Goal: Use online tool/utility: Utilize a website feature to perform a specific function

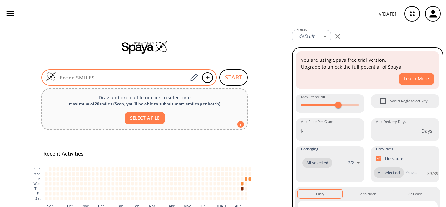
click at [158, 71] on div at bounding box center [128, 77] width 175 height 16
paste input "O=C1CC(C)(C)CC(C2=CC=C(Cl)C=C2)=C1CO"
type input "O=C1CC(C)(C)CC(C2=CC=C(Cl)C=C2)=C1CO"
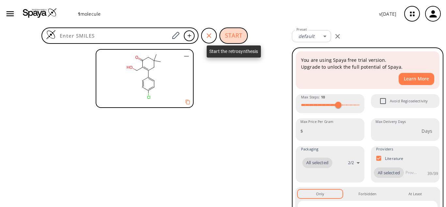
click at [226, 40] on button "START" at bounding box center [234, 35] width 28 height 16
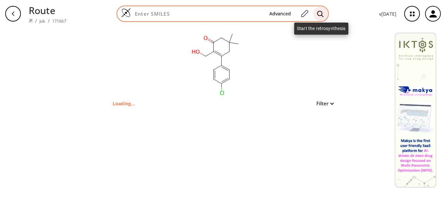
click at [321, 16] on icon at bounding box center [320, 13] width 7 height 7
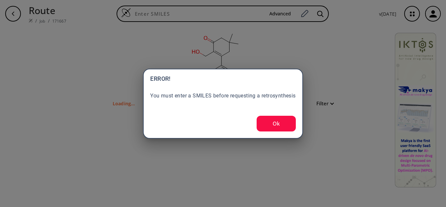
click at [278, 123] on button "Ok" at bounding box center [276, 124] width 39 height 16
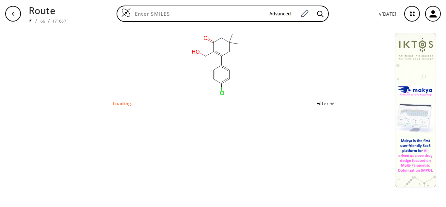
click at [323, 106] on button "Filter" at bounding box center [323, 103] width 21 height 5
click at [323, 106] on div at bounding box center [223, 103] width 446 height 207
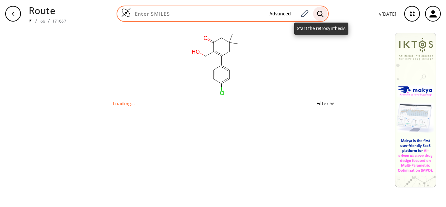
click at [323, 18] on div at bounding box center [320, 14] width 14 height 14
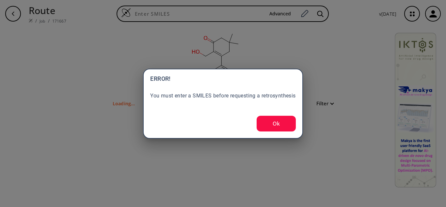
click at [274, 124] on button "Ok" at bounding box center [276, 124] width 39 height 16
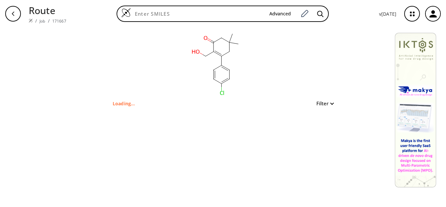
click at [331, 107] on div "Filter" at bounding box center [323, 103] width 21 height 8
click at [330, 105] on button "Filter" at bounding box center [323, 103] width 21 height 5
click at [330, 105] on div at bounding box center [223, 103] width 446 height 207
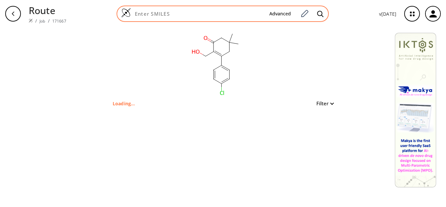
click at [188, 12] on input at bounding box center [197, 13] width 133 height 7
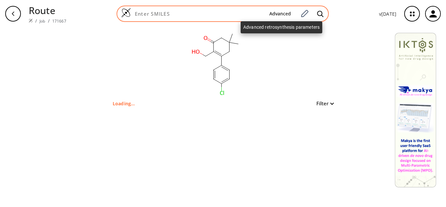
click at [281, 15] on button "Advanced" at bounding box center [280, 14] width 32 height 12
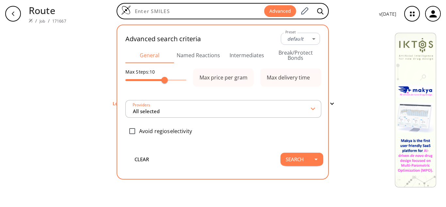
type input "All selected"
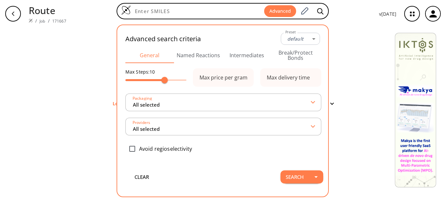
click at [79, 48] on div "clear Loading... Filter" at bounding box center [223, 116] width 446 height 179
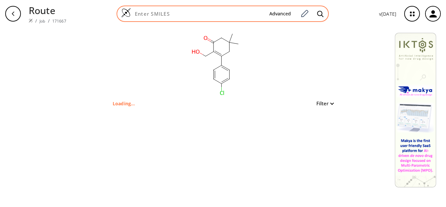
click at [245, 15] on input at bounding box center [197, 13] width 133 height 7
paste input "O=C1CC(C)(C)CC(C2=CC=C(Cl)C=C2)=C1CCl"
type input "O=C1CC(C)(C)CC(C2=CC=C(Cl)C=C2)=C1CCl"
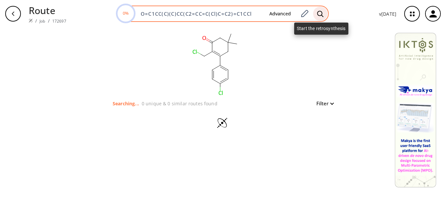
click at [320, 18] on div at bounding box center [320, 14] width 14 height 14
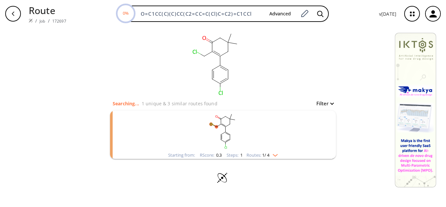
click at [275, 155] on img "clusters" at bounding box center [274, 153] width 8 height 5
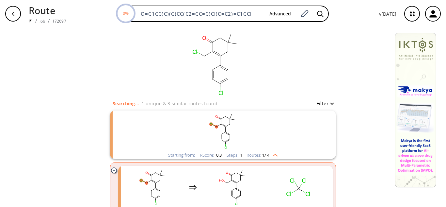
scroll to position [49, 0]
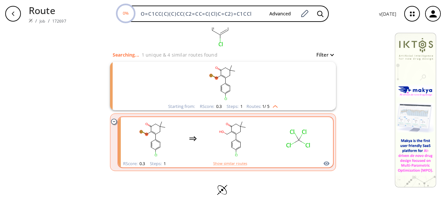
click at [289, 147] on rect "clusters" at bounding box center [298, 138] width 59 height 41
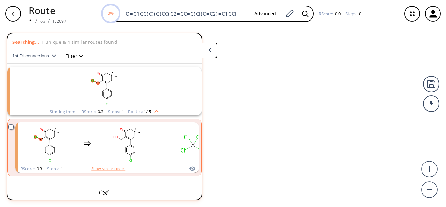
scroll to position [8, 0]
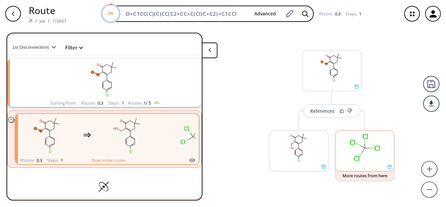
click at [354, 154] on rect at bounding box center [365, 147] width 59 height 33
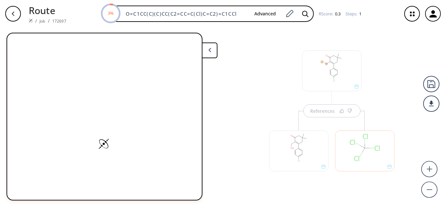
scroll to position [0, 0]
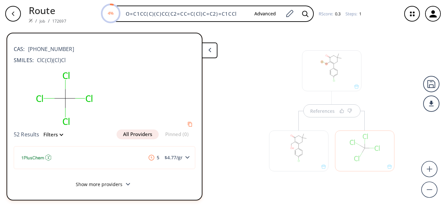
click at [17, 12] on div "button" at bounding box center [13, 14] width 16 height 16
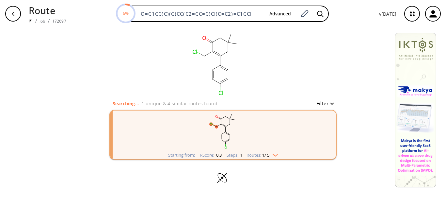
click at [278, 154] on img "clusters" at bounding box center [274, 153] width 8 height 5
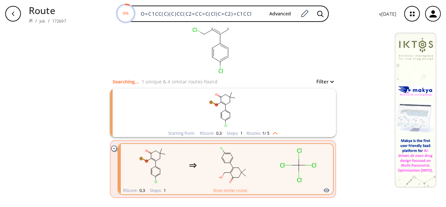
scroll to position [49, 0]
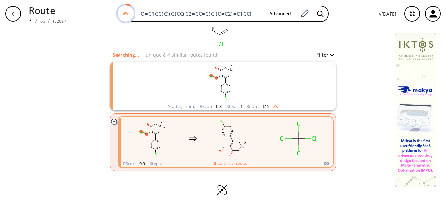
click at [229, 146] on ellipse "clusters" at bounding box center [230, 145] width 2 height 2
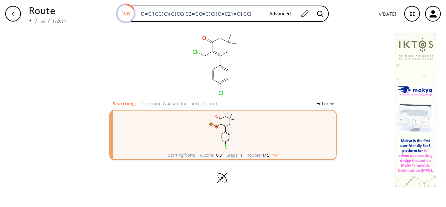
drag, startPoint x: 259, startPoint y: 14, endPoint x: 95, endPoint y: 17, distance: 163.4
click at [95, 17] on div "16% O=C1CC(C)(C)CC(C2=CC=C(Cl)C=C2)=C1CCl Advanced" at bounding box center [223, 14] width 303 height 16
paste input "O"
type input "O=C1CC(C)(C)CC(C2=CC=C(Cl)C=C2)=C1CO"
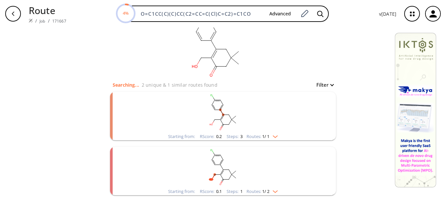
scroll to position [43, 0]
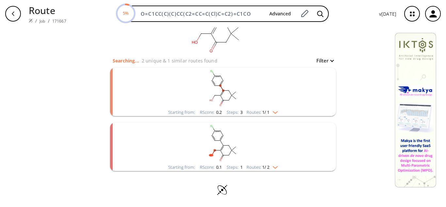
click at [233, 113] on div "Steps : 3" at bounding box center [235, 112] width 16 height 4
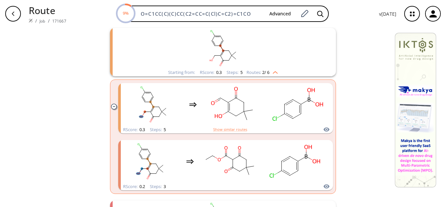
scroll to position [75, 0]
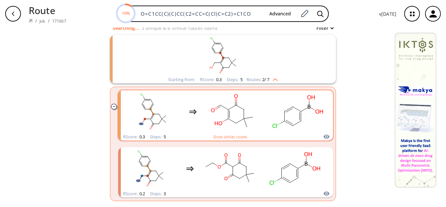
click at [220, 124] on ellipse "clusters" at bounding box center [218, 123] width 10 height 6
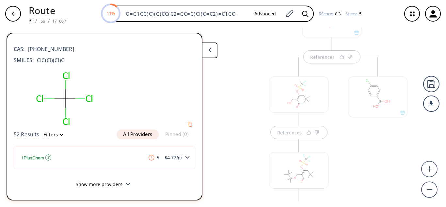
scroll to position [98, 0]
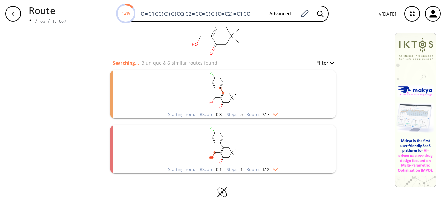
scroll to position [43, 0]
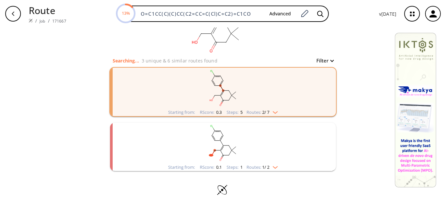
click at [232, 112] on div "Steps : 5" at bounding box center [235, 112] width 16 height 4
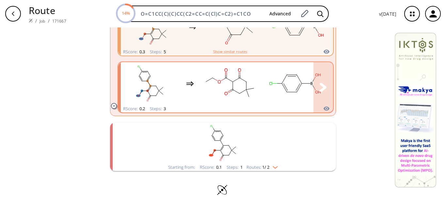
scroll to position [95, 0]
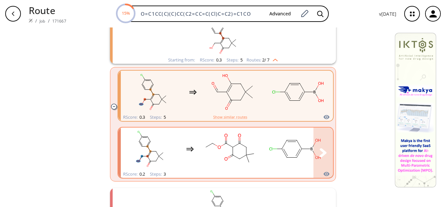
click at [228, 148] on rect "clusters" at bounding box center [230, 148] width 59 height 41
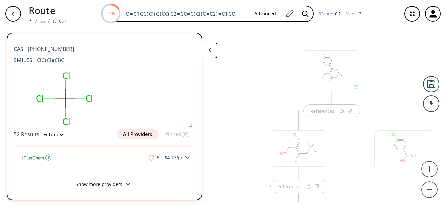
click at [290, 150] on div at bounding box center [298, 148] width 59 height 36
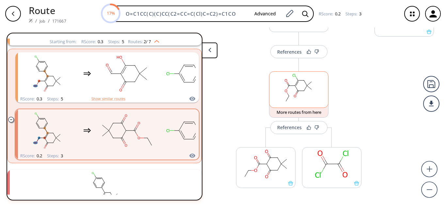
scroll to position [173, 0]
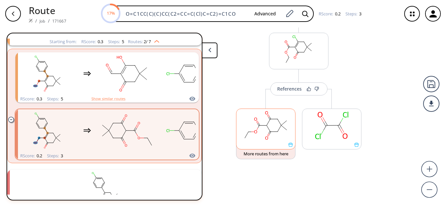
click at [269, 131] on ellipse at bounding box center [270, 131] width 4 height 4
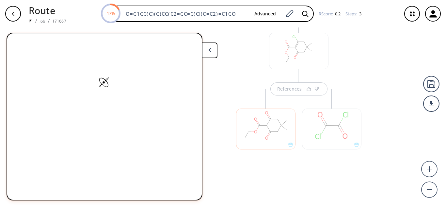
scroll to position [0, 0]
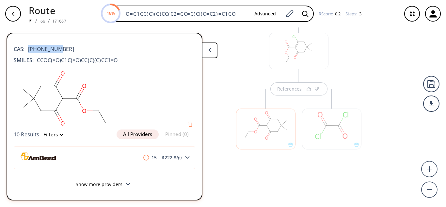
drag, startPoint x: 57, startPoint y: 49, endPoint x: 26, endPoint y: 44, distance: 31.2
click at [26, 44] on div "CAS: [PHONE_NUMBER]" at bounding box center [105, 46] width 182 height 14
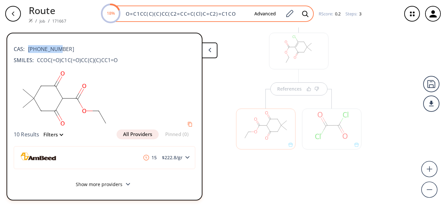
copy span "[PHONE_NUMBER]"
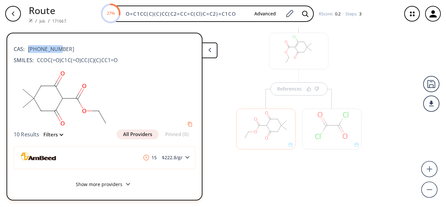
click at [223, 92] on div "References References References" at bounding box center [332, 30] width 218 height 344
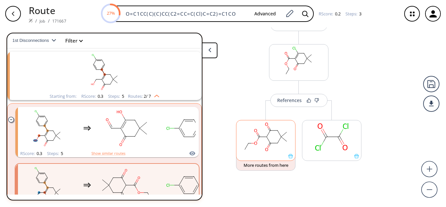
scroll to position [173, 0]
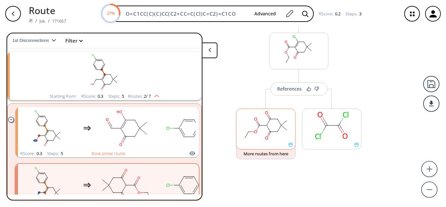
click at [274, 135] on rect at bounding box center [266, 125] width 59 height 33
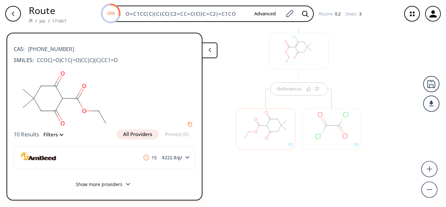
click at [63, 133] on div "10 Results Filters All Providers Pinned (0)" at bounding box center [105, 134] width 182 height 10
click at [59, 135] on button "Filters" at bounding box center [51, 134] width 23 height 5
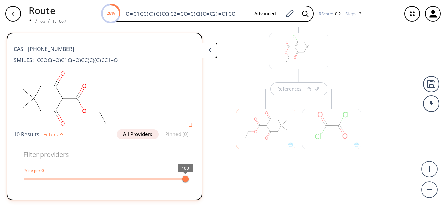
click at [60, 135] on button "Filters" at bounding box center [51, 134] width 23 height 5
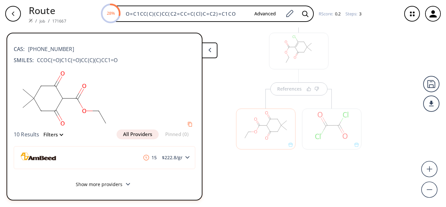
click at [75, 101] on rect at bounding box center [64, 98] width 101 height 62
click at [245, 86] on div "References" at bounding box center [299, 94] width 139 height 162
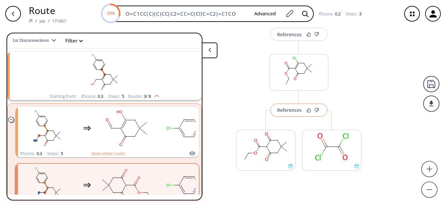
scroll to position [141, 0]
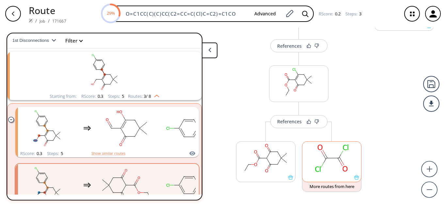
click at [327, 163] on rect at bounding box center [332, 157] width 59 height 33
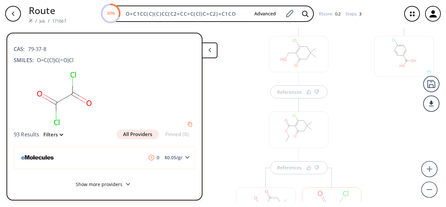
scroll to position [75, 0]
click at [337, 136] on div "References" at bounding box center [299, 192] width 139 height 162
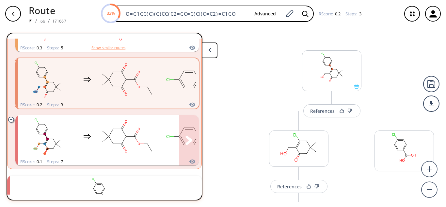
scroll to position [186, 0]
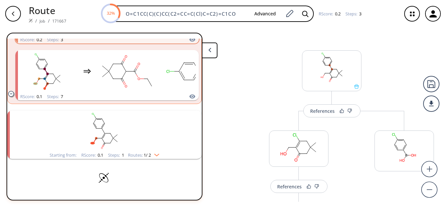
click at [113, 153] on div "Steps : 1" at bounding box center [116, 155] width 16 height 4
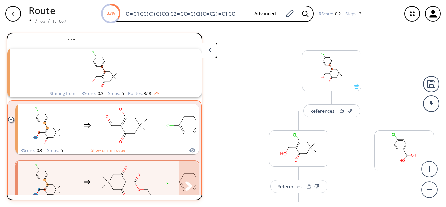
scroll to position [18, 0]
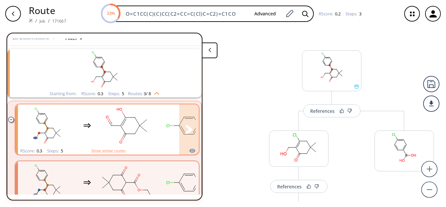
click at [138, 130] on rect "clusters" at bounding box center [127, 125] width 59 height 41
click at [127, 128] on rect "clusters" at bounding box center [127, 125] width 59 height 41
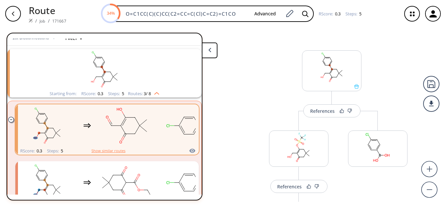
click at [120, 148] on button "Show similar routes" at bounding box center [108, 151] width 34 height 6
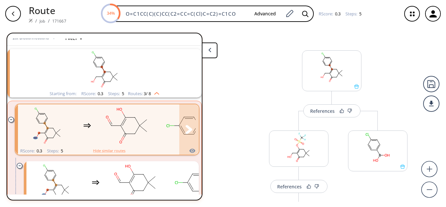
click at [129, 127] on rect "clusters" at bounding box center [127, 125] width 59 height 41
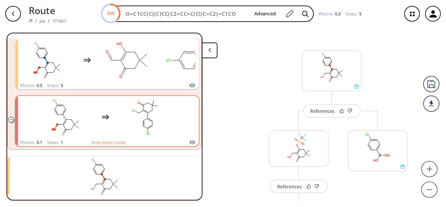
scroll to position [51, 0]
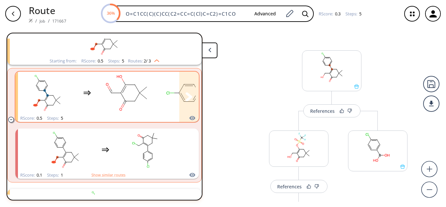
drag, startPoint x: 118, startPoint y: 93, endPoint x: 114, endPoint y: 92, distance: 3.9
click at [114, 92] on rect "clusters" at bounding box center [127, 93] width 59 height 41
click at [126, 91] on rect "clusters" at bounding box center [127, 93] width 59 height 41
click at [124, 90] on rect "clusters" at bounding box center [127, 93] width 59 height 41
click at [124, 89] on rect "clusters" at bounding box center [127, 93] width 59 height 41
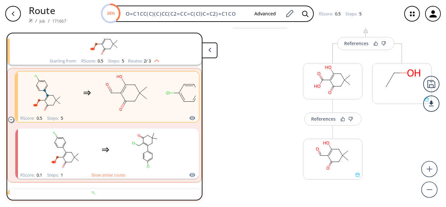
scroll to position [327, 0]
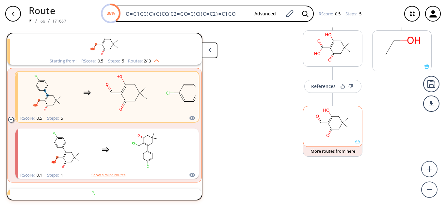
click at [346, 129] on rect at bounding box center [333, 122] width 59 height 33
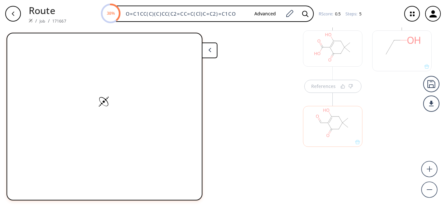
scroll to position [350, 0]
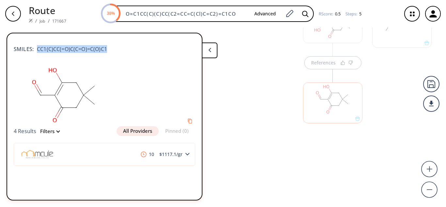
drag, startPoint x: 104, startPoint y: 48, endPoint x: 34, endPoint y: 47, distance: 69.9
click at [34, 47] on div "SMILES: CC1(C)CC(=O)C(C=O)=C(O)C1" at bounding box center [105, 46] width 182 height 14
click at [88, 102] on rect at bounding box center [64, 95] width 101 height 62
click at [75, 91] on rect at bounding box center [64, 95] width 101 height 62
drag, startPoint x: 108, startPoint y: 45, endPoint x: 34, endPoint y: 48, distance: 74.2
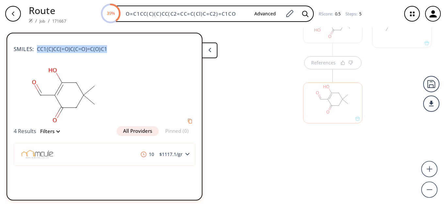
click at [34, 48] on div "SMILES: CC1(C)CC(=O)C(C=O)=C(O)C1" at bounding box center [105, 46] width 182 height 14
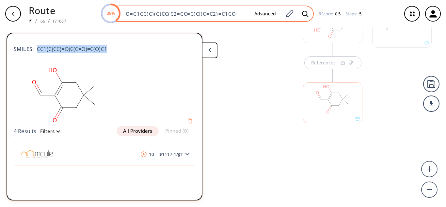
copy span "CC1(C)CC(=O)C(C=O)=C(O)C1"
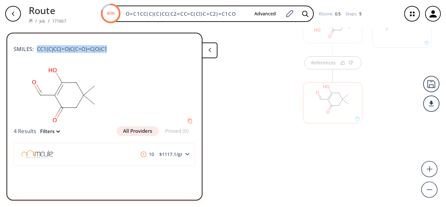
click at [242, 112] on div at bounding box center [260, 37] width 66 height 251
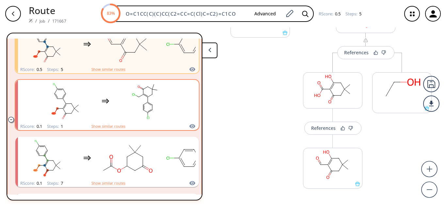
scroll to position [131, 0]
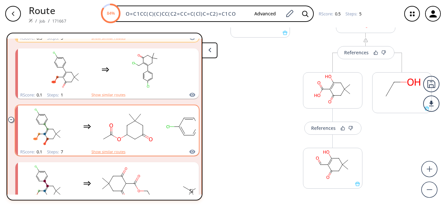
click at [117, 151] on button "Show similar routes" at bounding box center [108, 152] width 34 height 6
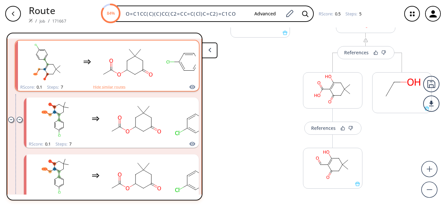
scroll to position [196, 0]
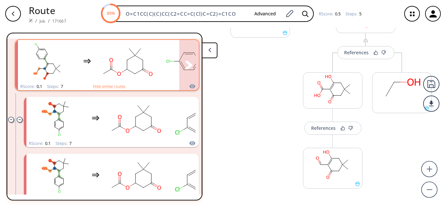
click at [139, 65] on rect "clusters" at bounding box center [127, 61] width 59 height 41
click at [134, 65] on rect "clusters" at bounding box center [127, 61] width 59 height 41
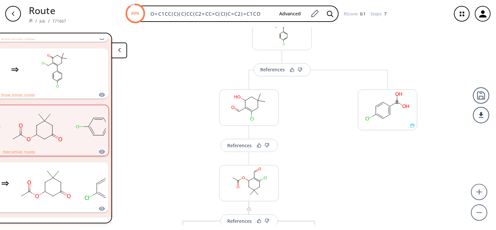
scroll to position [356, 0]
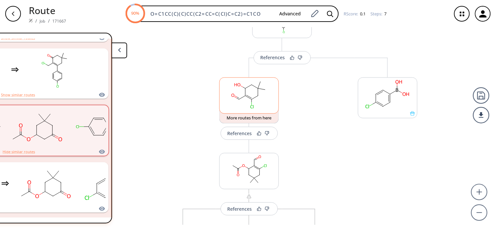
click at [250, 87] on rect at bounding box center [249, 93] width 59 height 33
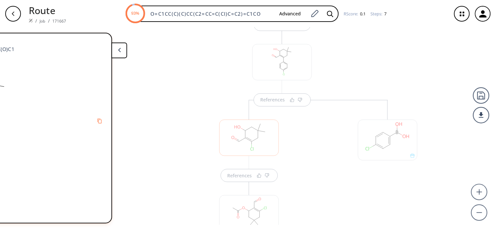
scroll to position [277, 0]
click at [315, 96] on div "References References References" at bounding box center [282, 231] width 284 height 340
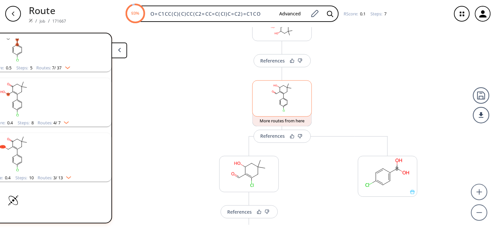
scroll to position [240, 0]
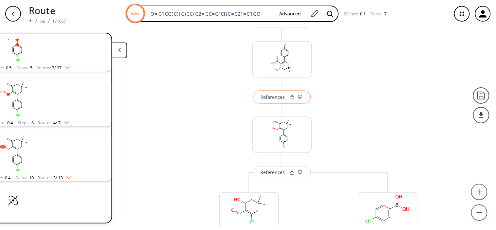
click at [279, 102] on button "References" at bounding box center [282, 97] width 57 height 13
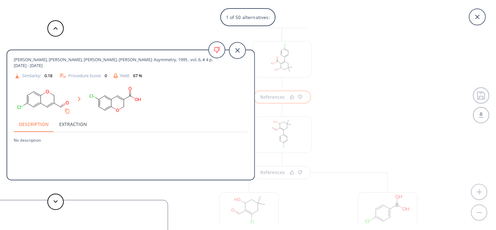
click at [76, 124] on button "Extraction" at bounding box center [73, 124] width 38 height 16
click at [39, 123] on button "Description" at bounding box center [34, 124] width 40 height 16
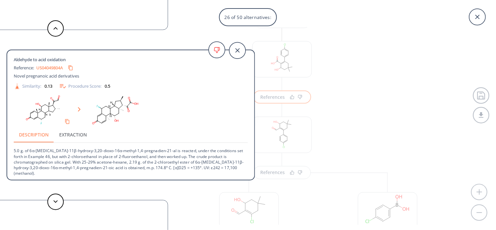
scroll to position [296, 0]
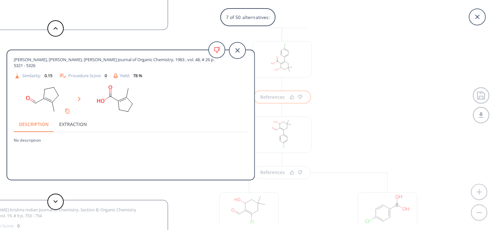
click at [351, 113] on div "7 of 50 alternatives: [PERSON_NAME], [PERSON_NAME], [PERSON_NAME], [PERSON_NAME…" at bounding box center [248, 115] width 496 height 230
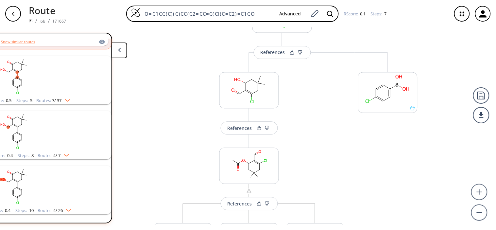
scroll to position [363, 0]
click at [312, 102] on div "More routes from here References More routes from here References More routes f…" at bounding box center [248, 175] width 211 height 251
click at [288, 98] on div "More routes from here References More routes from here References More routes f…" at bounding box center [248, 175] width 211 height 251
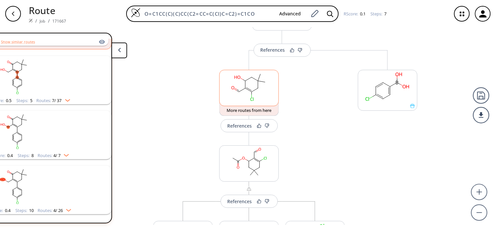
click at [258, 97] on rect at bounding box center [249, 86] width 59 height 33
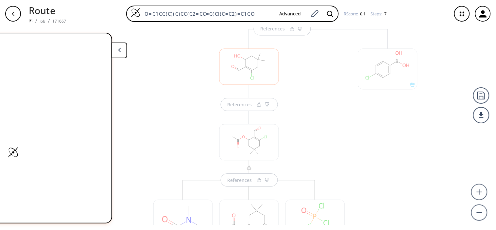
scroll to position [386, 0]
click at [251, 78] on div at bounding box center [248, 65] width 59 height 36
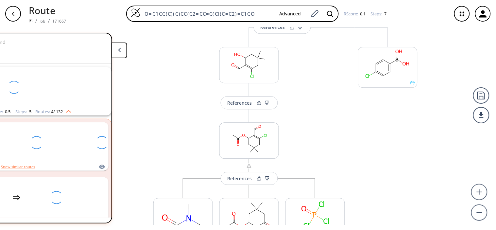
scroll to position [74, 0]
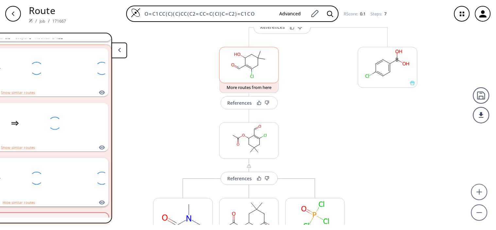
click at [253, 80] on rect at bounding box center [249, 63] width 59 height 33
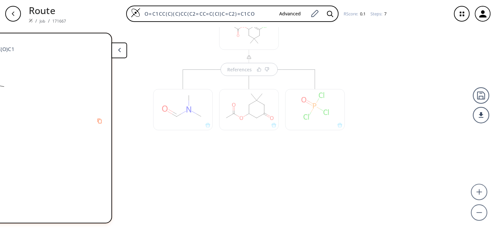
scroll to position [505, 0]
click at [245, 139] on div "References" at bounding box center [249, 65] width 205 height 162
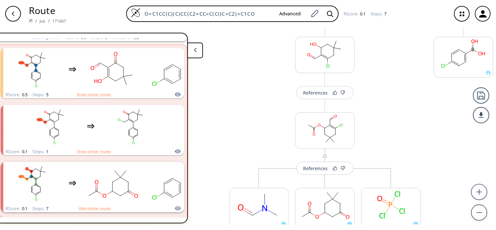
scroll to position [0, 12]
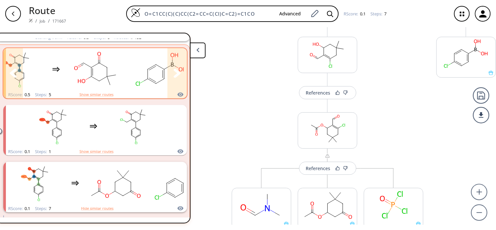
click at [85, 73] on rect "clusters" at bounding box center [96, 69] width 59 height 41
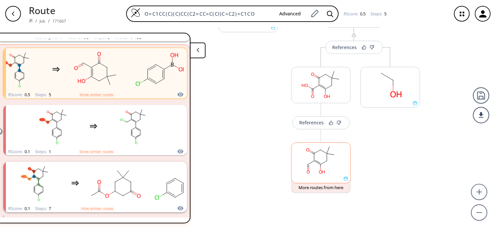
scroll to position [290, 0]
click at [322, 167] on rect at bounding box center [320, 159] width 59 height 33
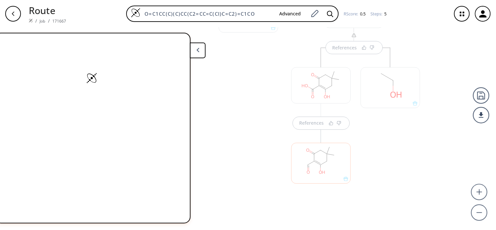
scroll to position [328, 0]
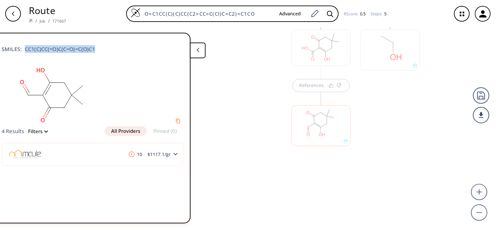
drag, startPoint x: 97, startPoint y: 45, endPoint x: 25, endPoint y: 41, distance: 72.0
click at [25, 41] on div "SMILES: CC1(C)CC(=O)C(C=O)=C(O)C1" at bounding box center [93, 46] width 182 height 14
copy span "CC1(C)CC(=O)C(C=O)=C(O)C1"
click at [8, 17] on div "button" at bounding box center [13, 14] width 16 height 16
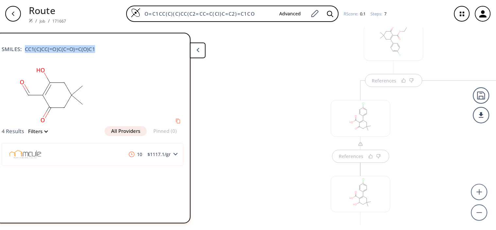
scroll to position [109, 0]
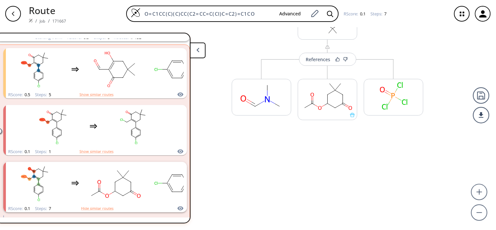
scroll to position [0, 12]
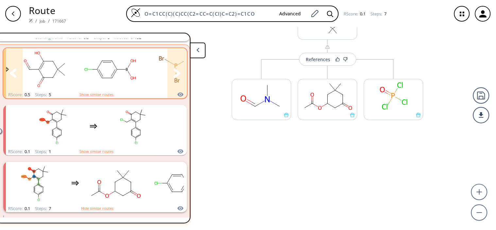
click at [65, 70] on rect "clusters" at bounding box center [45, 69] width 59 height 41
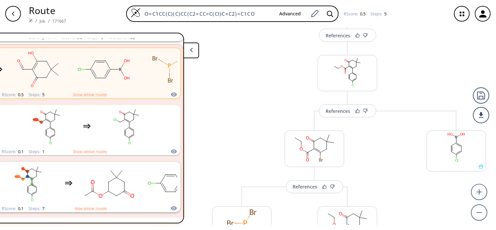
scroll to position [73, 0]
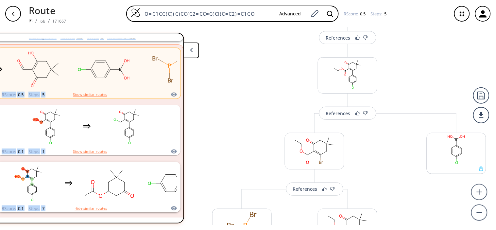
drag, startPoint x: 486, startPoint y: 100, endPoint x: 485, endPoint y: 76, distance: 23.5
click at [446, 84] on div "References More routes from here References More routes from here References Mo…" at bounding box center [238, 128] width 514 height 202
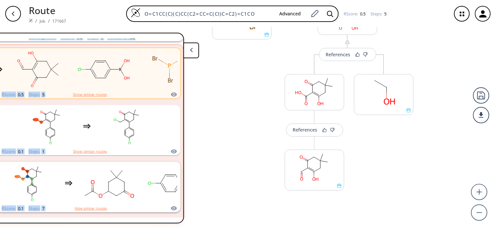
scroll to position [291, 0]
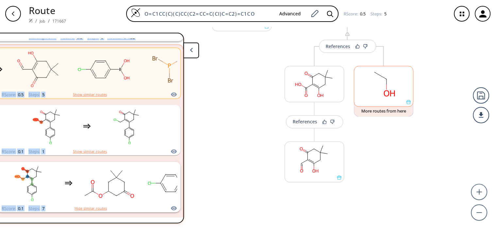
click at [373, 90] on rect at bounding box center [383, 82] width 59 height 33
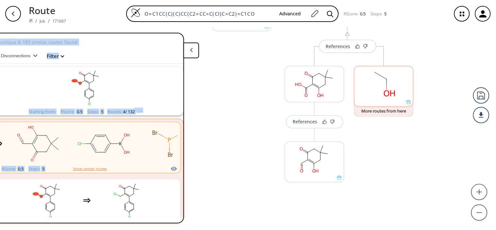
scroll to position [310, 0]
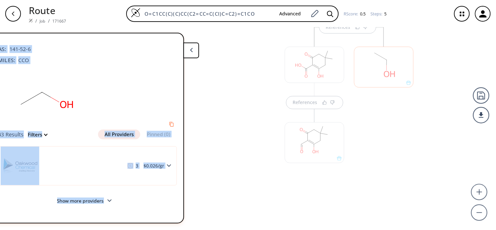
click at [317, 61] on div at bounding box center [314, 65] width 59 height 36
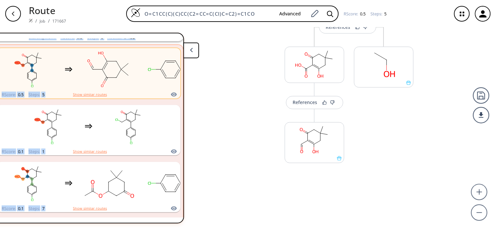
click at [237, 77] on div "More routes from here" at bounding box center [242, 77] width 66 height 251
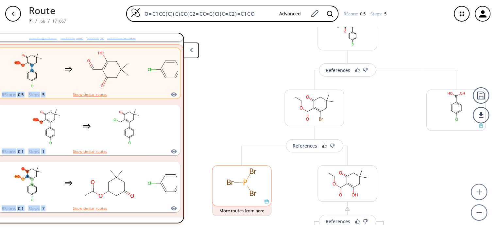
scroll to position [129, 0]
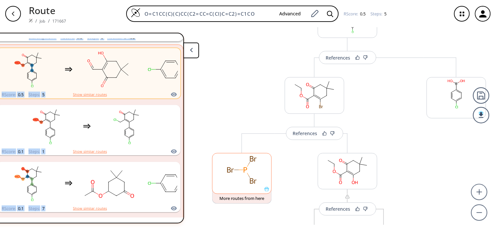
click at [223, 177] on rect at bounding box center [241, 169] width 59 height 33
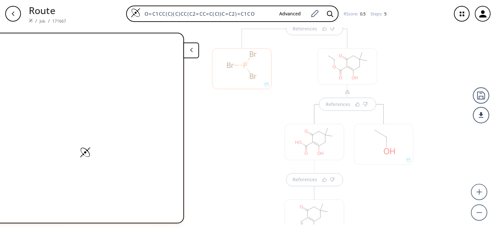
scroll to position [234, 0]
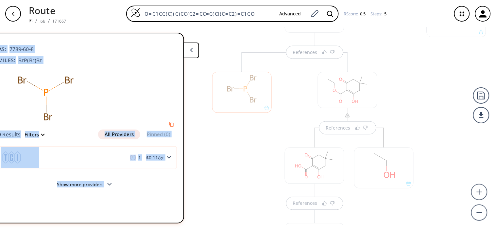
scroll to position [198, 0]
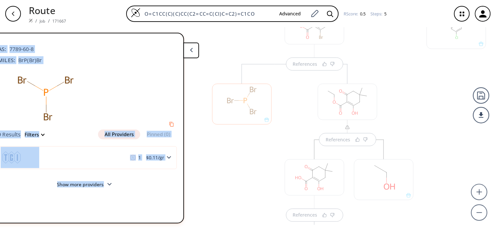
click at [294, 142] on div "References" at bounding box center [314, 221] width 73 height 162
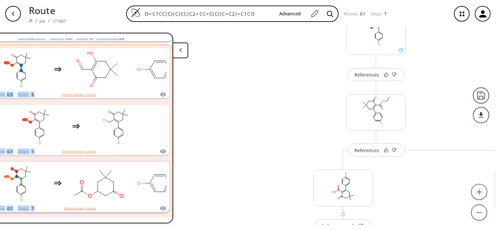
scroll to position [0, 0]
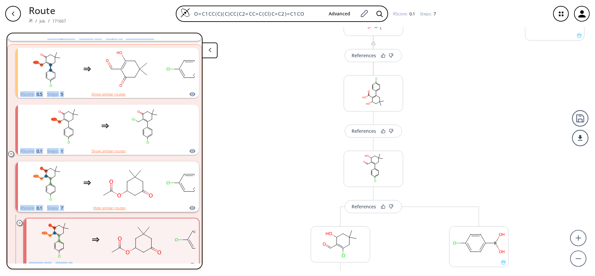
scroll to position [240, 0]
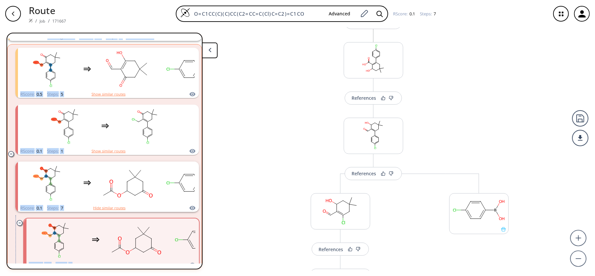
click at [280, 140] on div "More routes from here References More routes from here References More routes f…" at bounding box center [374, 268] width 284 height 340
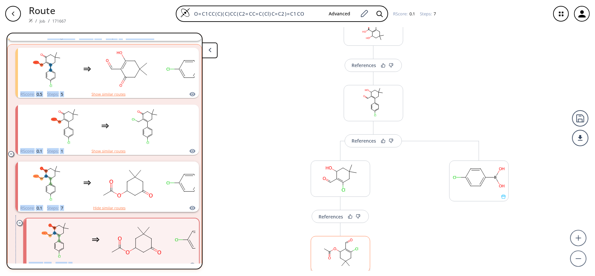
scroll to position [242, 0]
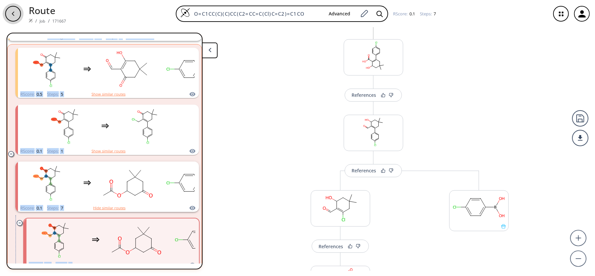
click at [4, 11] on button "button" at bounding box center [13, 13] width 21 height 21
click at [291, 149] on div "More routes from here References More routes from here References More routes f…" at bounding box center [374, 265] width 284 height 340
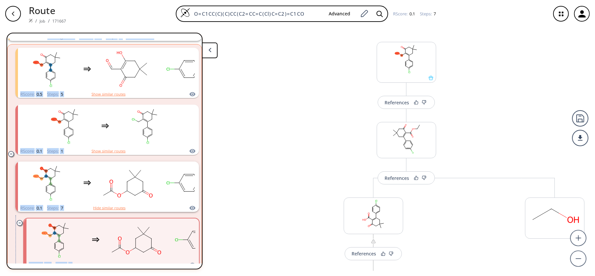
scroll to position [0, 0]
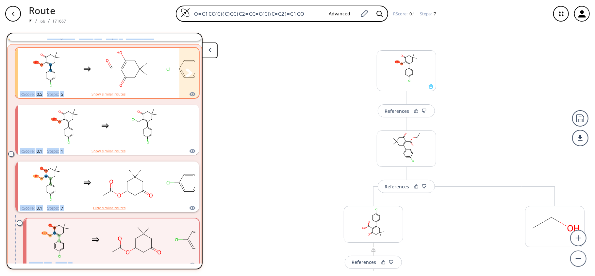
click at [101, 77] on rect "clusters" at bounding box center [127, 69] width 59 height 41
click at [111, 68] on rect "clusters" at bounding box center [127, 69] width 59 height 41
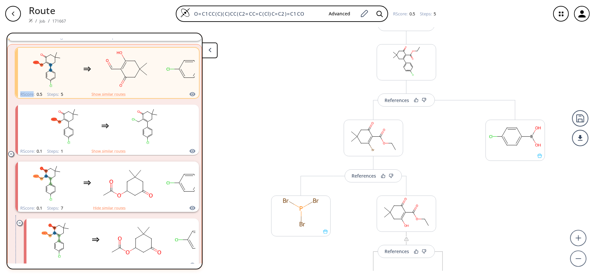
scroll to position [87, 0]
click at [415, 74] on rect at bounding box center [406, 60] width 59 height 33
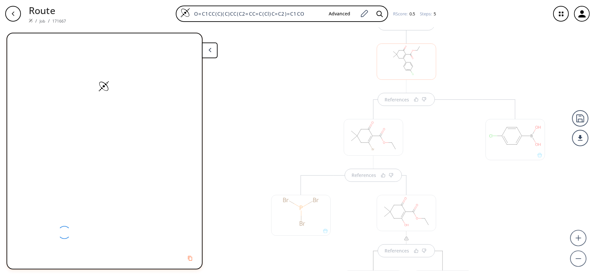
scroll to position [84, 0]
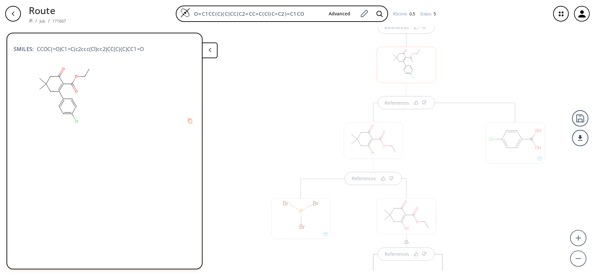
click at [62, 98] on ellipse at bounding box center [64, 99] width 4 height 4
drag, startPoint x: 149, startPoint y: 46, endPoint x: 35, endPoint y: 51, distance: 114.5
click at [35, 51] on div "SMILES: CCOC(=O)C1=C(c2ccc(Cl)cc2)CC(C)(C)CC1=O" at bounding box center [105, 46] width 182 height 14
copy span "CCOC(=O)C1=C(c2ccc(Cl)cc2)CC(C)(C)CC1=O"
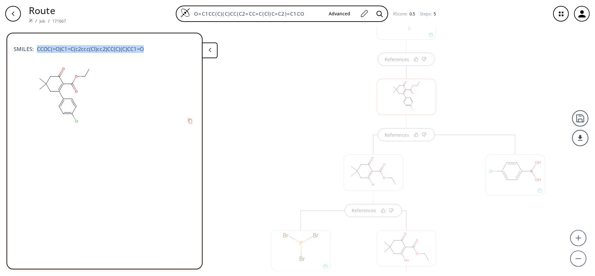
scroll to position [0, 0]
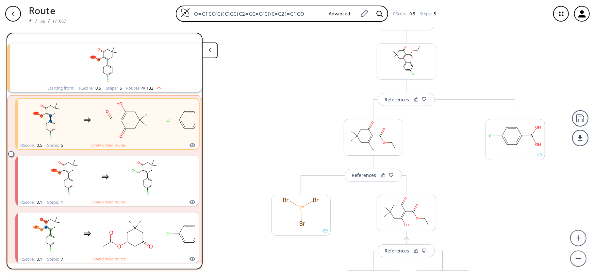
scroll to position [131, 0]
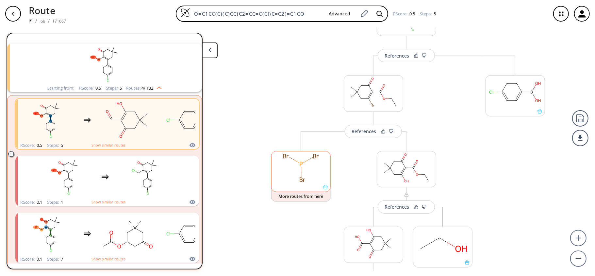
click at [307, 175] on rect at bounding box center [301, 167] width 59 height 33
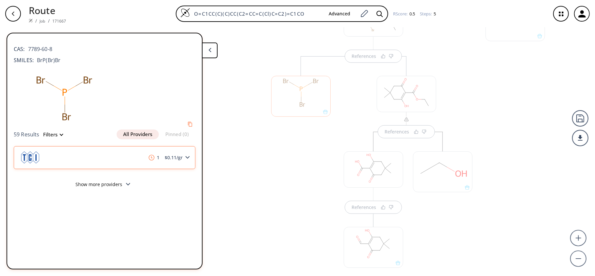
scroll to position [191, 0]
click at [286, 189] on div at bounding box center [301, 196] width 66 height 251
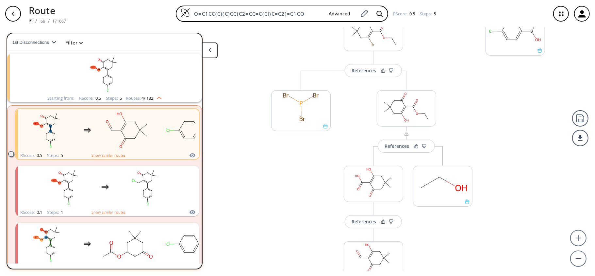
scroll to position [0, 0]
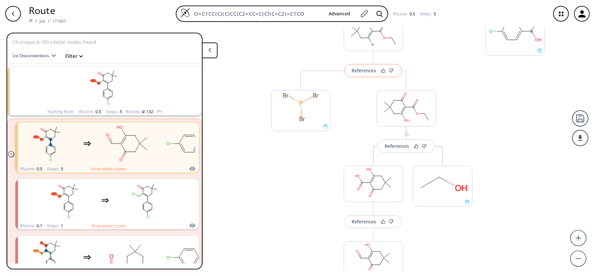
click at [362, 75] on button "References" at bounding box center [373, 70] width 57 height 13
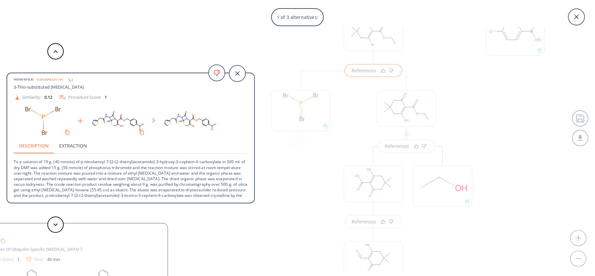
scroll to position [18, 0]
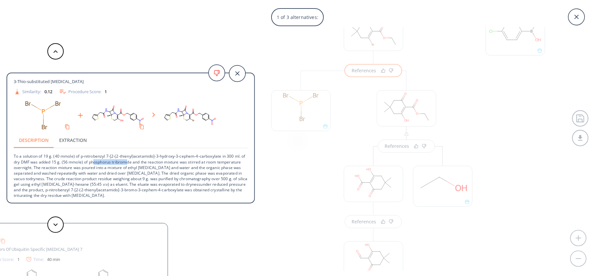
drag, startPoint x: 102, startPoint y: 161, endPoint x: 135, endPoint y: 159, distance: 33.0
click at [135, 159] on p "To a solution of 19 g. (40 mmole) of p-nitrobenzyl 7-[2-(2-thienyl)acetamido]-3…" at bounding box center [131, 173] width 234 height 50
drag, startPoint x: 186, startPoint y: 158, endPoint x: 178, endPoint y: 158, distance: 7.5
click at [190, 158] on p "To a solution of 19 g. (40 mmole) of p-nitrobenzyl 7-[2-(2-thienyl)acetamido]-3…" at bounding box center [131, 173] width 234 height 50
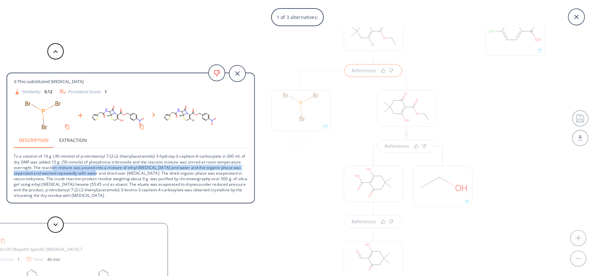
drag, startPoint x: 99, startPoint y: 171, endPoint x: 126, endPoint y: 171, distance: 26.8
click at [126, 171] on p "To a solution of 19 g. (40 mmole) of p-nitrobenzyl 7-[2-(2-thienyl)acetamido]-3…" at bounding box center [131, 173] width 234 height 50
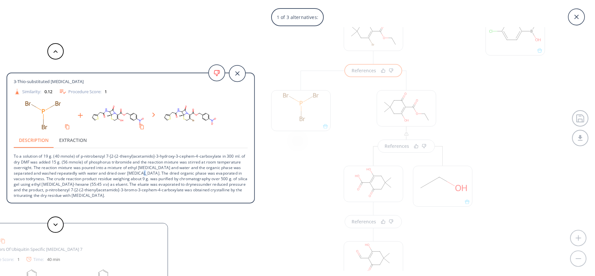
click at [173, 172] on p "To a solution of 19 g. (40 mmole) of p-nitrobenzyl 7-[2-(2-thienyl)acetamido]-3…" at bounding box center [131, 173] width 234 height 50
click at [204, 173] on p "To a solution of 19 g. (40 mmole) of p-nitrobenzyl 7-[2-(2-thienyl)acetamido]-3…" at bounding box center [131, 173] width 234 height 50
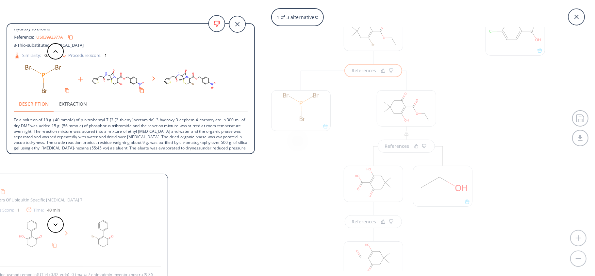
scroll to position [0, 0]
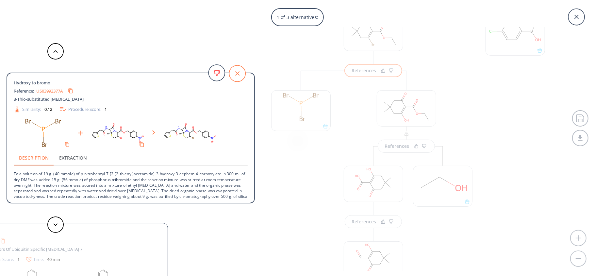
click at [238, 71] on icon at bounding box center [237, 73] width 16 height 16
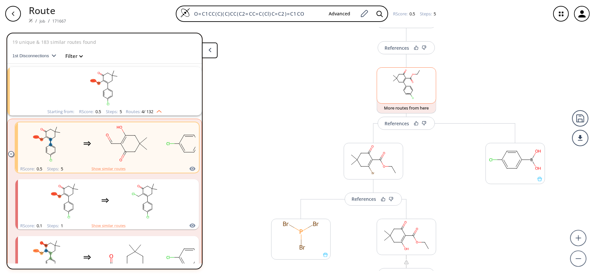
scroll to position [61, 0]
click at [396, 131] on button "References" at bounding box center [406, 125] width 57 height 13
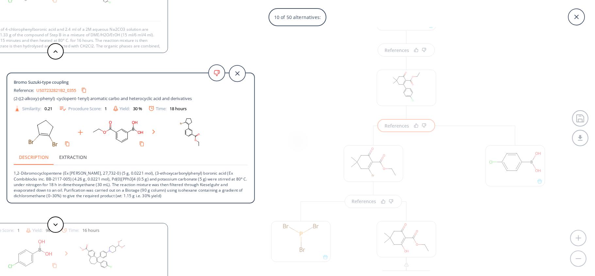
scroll to position [0, 0]
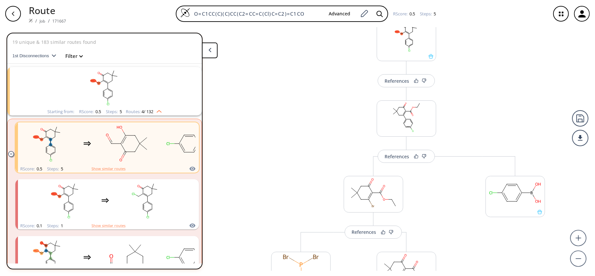
scroll to position [43, 0]
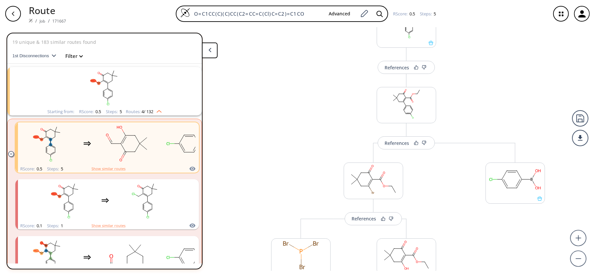
click at [399, 144] on div "References" at bounding box center [397, 143] width 25 height 4
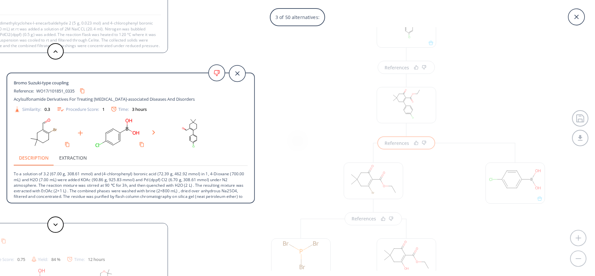
scroll to position [12, 0]
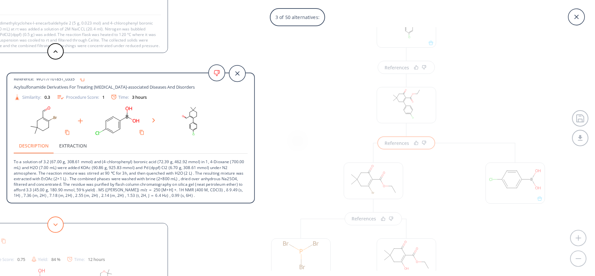
click at [59, 207] on button at bounding box center [55, 224] width 16 height 16
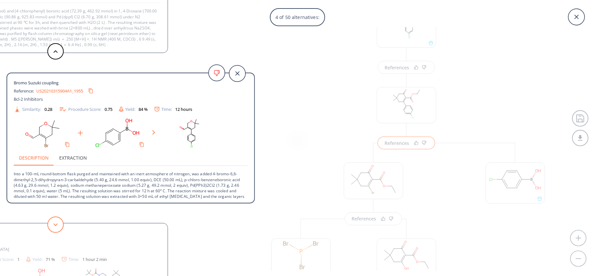
click at [53, 207] on button at bounding box center [55, 224] width 16 height 16
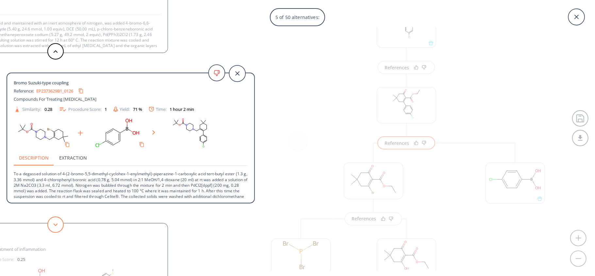
click at [50, 207] on button at bounding box center [55, 224] width 16 height 16
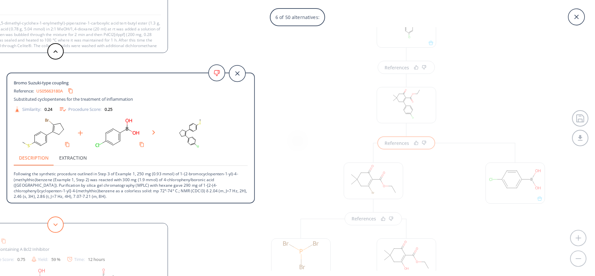
click at [54, 207] on icon at bounding box center [55, 224] width 5 height 3
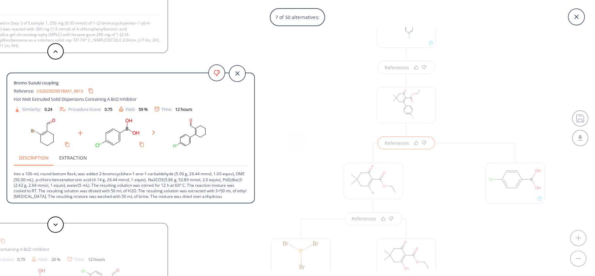
click at [284, 16] on p "7 of 50 alternatives:" at bounding box center [297, 16] width 51 height 13
click at [317, 78] on div "7 of 50 alternatives: Bromo Suzuki coupling Reference: WO2023220425A1_0222 Bcl-…" at bounding box center [297, 138] width 595 height 276
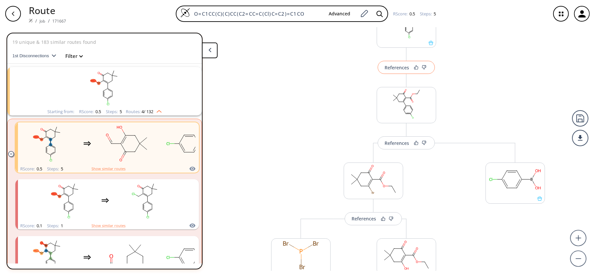
click at [388, 69] on div "References" at bounding box center [397, 67] width 25 height 4
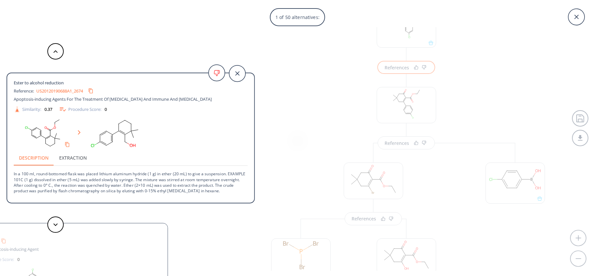
click at [372, 115] on div "1 of 50 alternatives: Ester to alcohol reduction Reference: US20120190688A1_267…" at bounding box center [297, 138] width 595 height 276
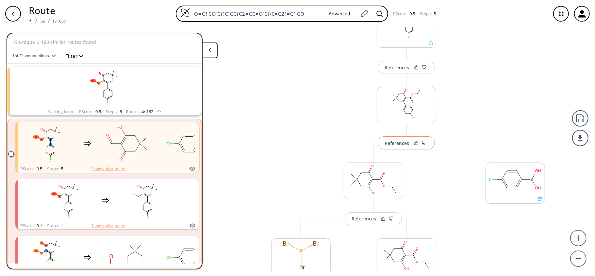
click at [389, 145] on div "References" at bounding box center [397, 143] width 25 height 4
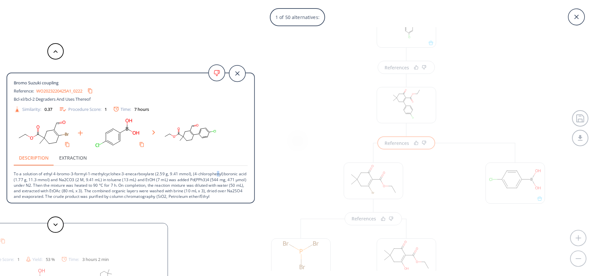
click at [219, 174] on p "To a solution of ethyl 4-bromo-3-formyl-1-methylcyclohex-3-enecarboxylate (2.59…" at bounding box center [131, 191] width 234 height 50
click at [215, 181] on p "To a solution of ethyl 4-bromo-3-formyl-1-methylcyclohex-3-enecarboxylate (2.59…" at bounding box center [131, 191] width 234 height 50
drag, startPoint x: 218, startPoint y: 178, endPoint x: 198, endPoint y: 181, distance: 20.5
click at [198, 181] on p "To a solution of ethyl 4-bromo-3-formyl-1-methylcyclohex-3-enecarboxylate (2.59…" at bounding box center [131, 191] width 234 height 50
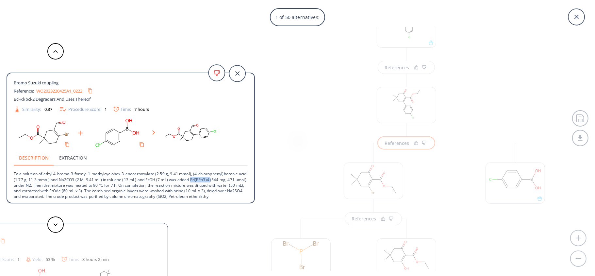
copy p "Pd(PPh3)4"
click at [279, 178] on div "1 of 50 alternatives: Bromo Suzuki coupling Reference: WO2023220425A1_0222 Bcl-…" at bounding box center [297, 138] width 595 height 276
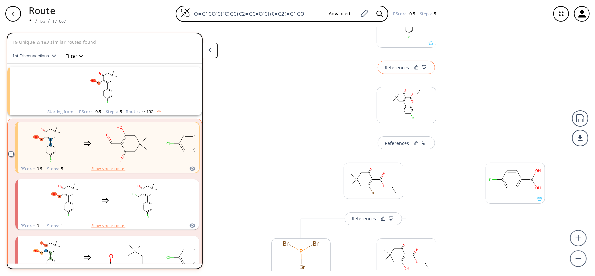
click at [398, 68] on div "References" at bounding box center [397, 67] width 25 height 4
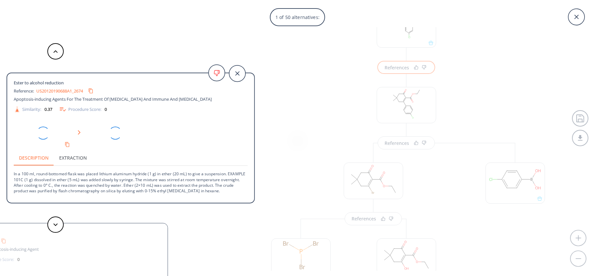
click at [322, 135] on div "1 of 50 alternatives: Ester to alcohol reduction Reference: US20120190688A1_267…" at bounding box center [297, 138] width 595 height 276
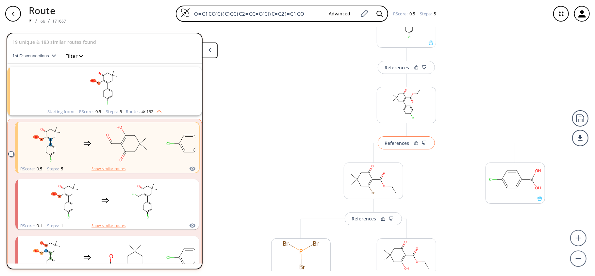
click at [387, 146] on button "References" at bounding box center [406, 142] width 57 height 13
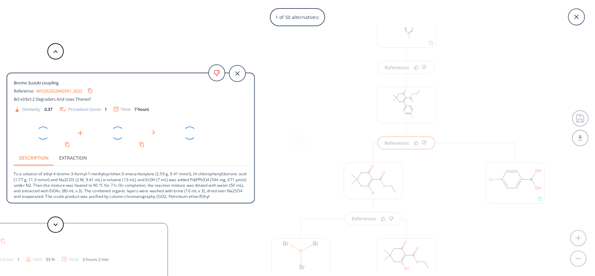
scroll to position [43, 0]
